Goal: Check status: Check status

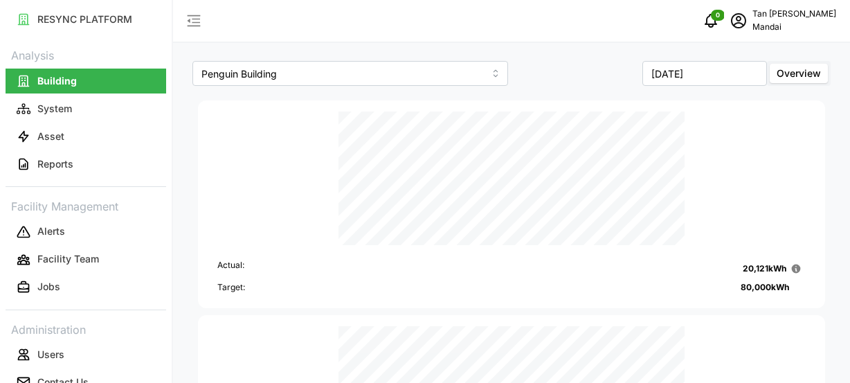
scroll to position [485, 0]
click at [728, 76] on input "[DATE]" at bounding box center [704, 73] width 125 height 25
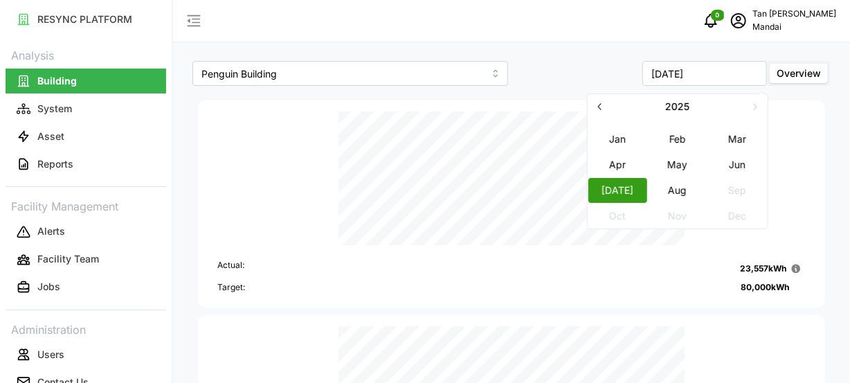
click at [665, 190] on button "Aug" at bounding box center [678, 190] width 60 height 25
type input "August 2025"
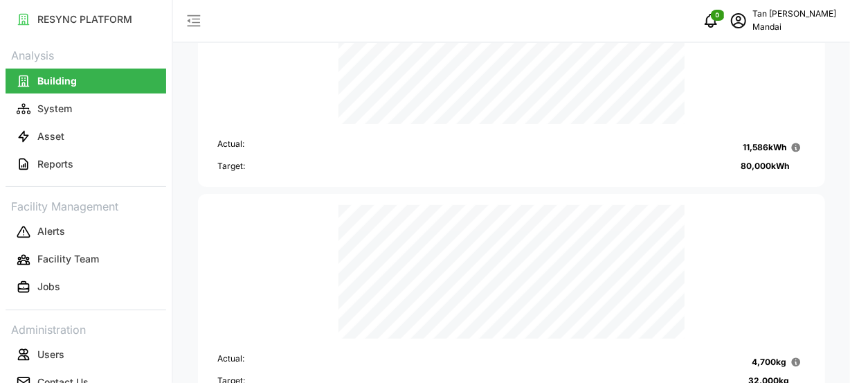
scroll to position [69, 0]
